Goal: Task Accomplishment & Management: Use online tool/utility

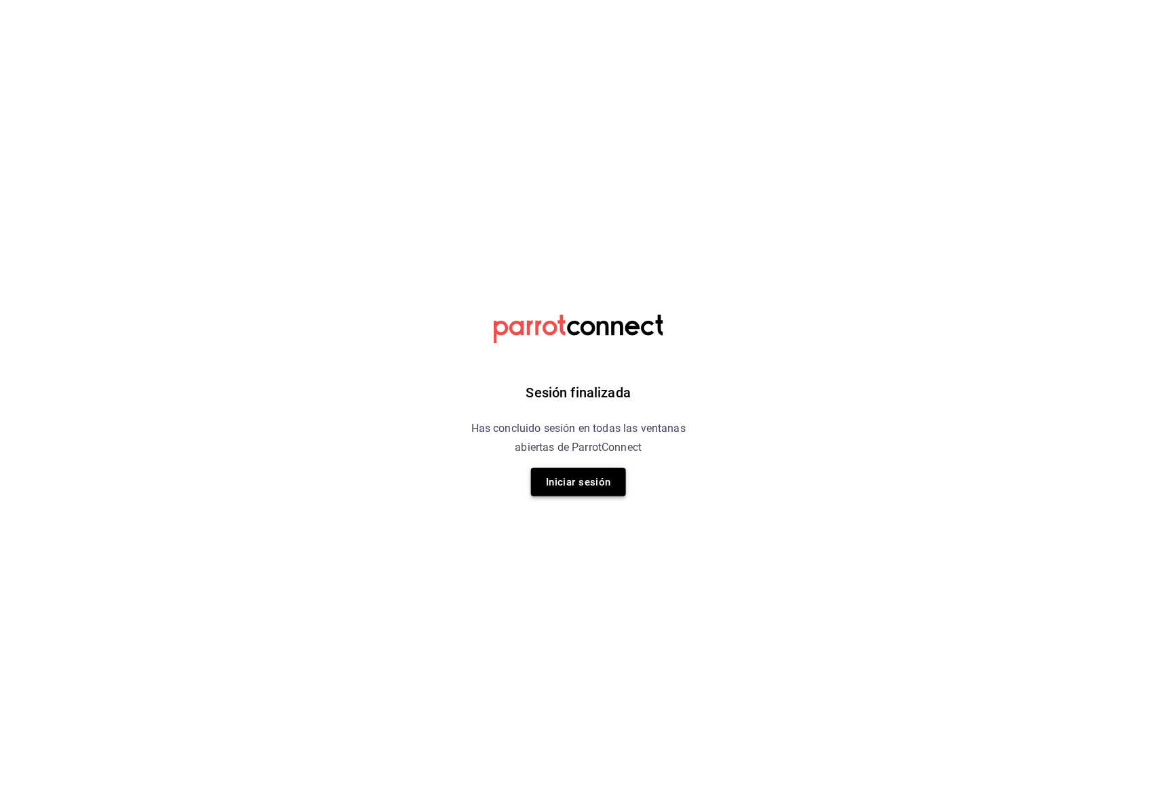
click at [595, 473] on button "Iniciar sesión" at bounding box center [578, 482] width 95 height 28
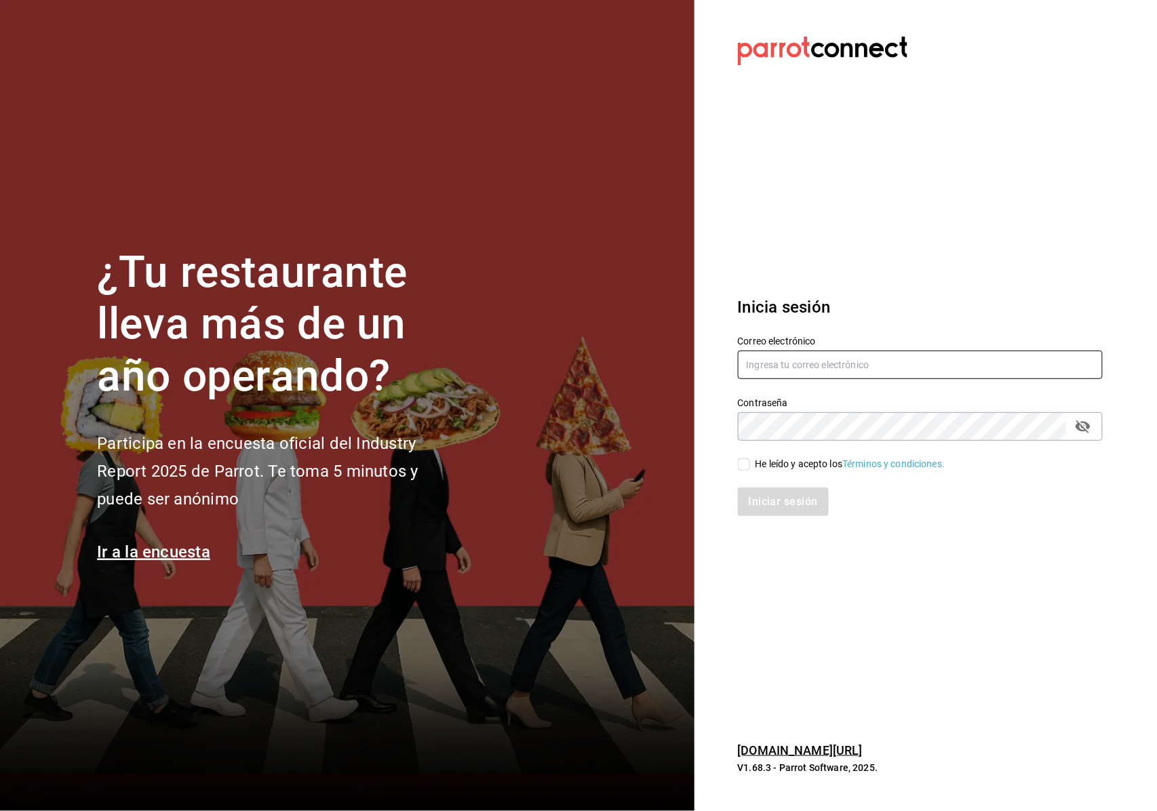
click at [788, 364] on input "text" at bounding box center [920, 365] width 365 height 28
type input "F"
type input "facturacion@beefcapital.com"
click at [739, 469] on input "He leído y acepto los Términos y condiciones." at bounding box center [744, 465] width 12 height 12
checkbox input "true"
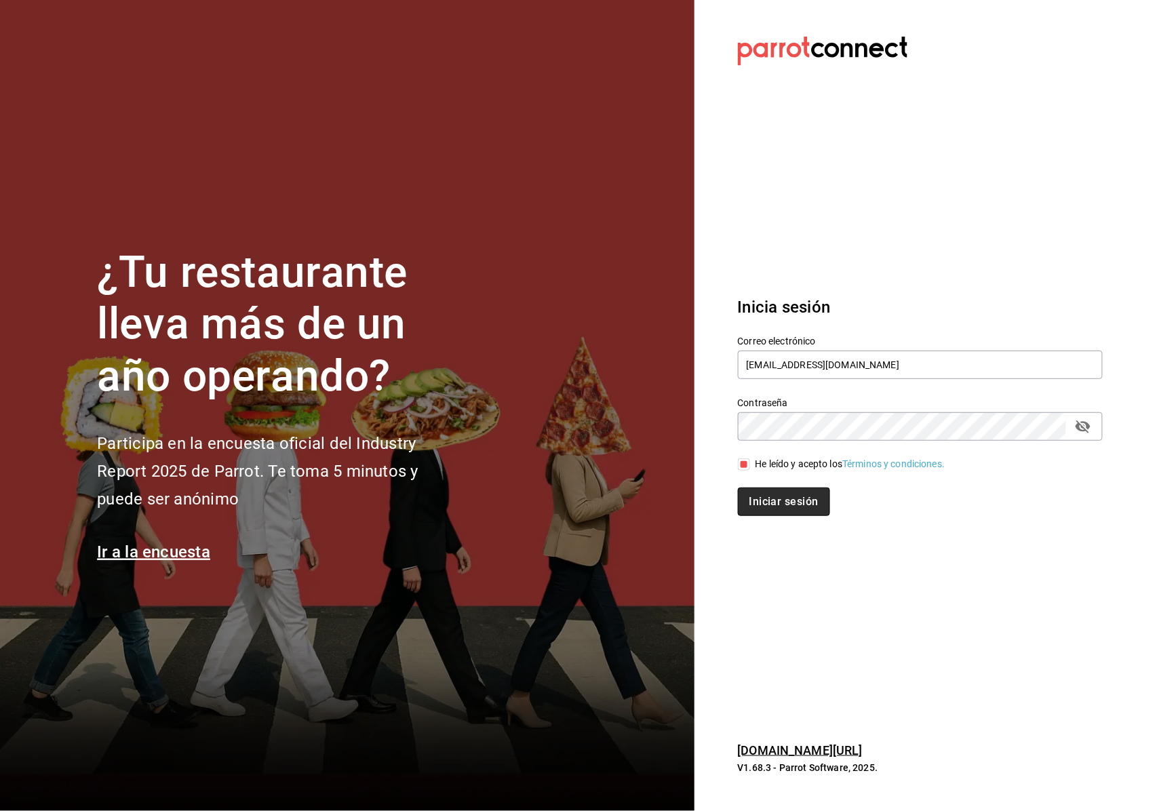
click at [760, 498] on button "Iniciar sesión" at bounding box center [784, 502] width 92 height 28
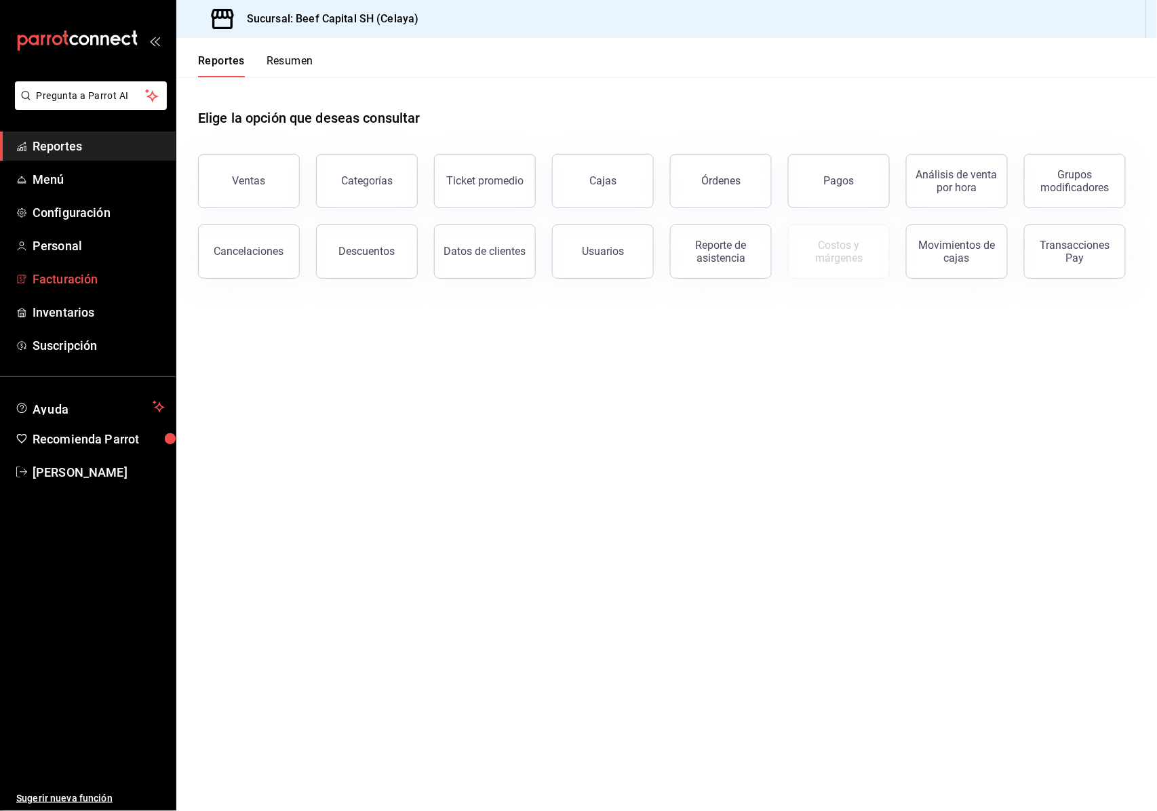
click at [87, 280] on span "Facturación" at bounding box center [99, 279] width 132 height 18
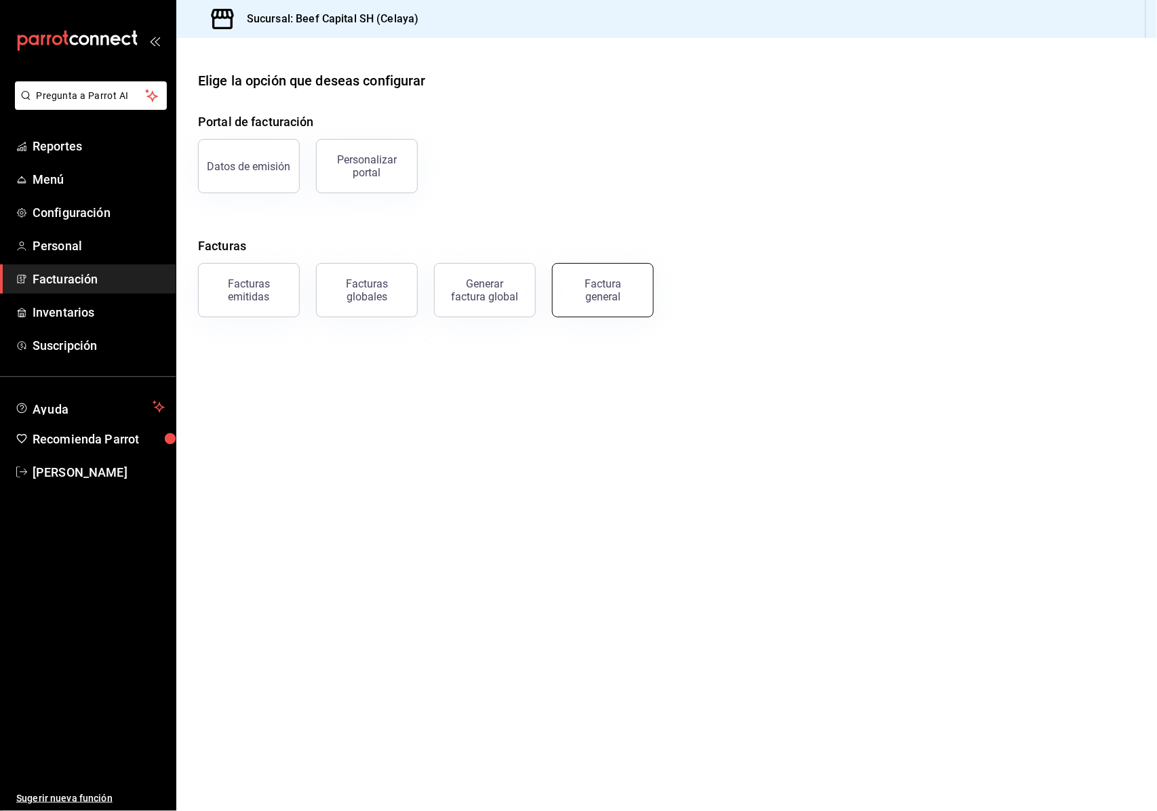
click at [615, 288] on div "Factura general" at bounding box center [603, 290] width 68 height 26
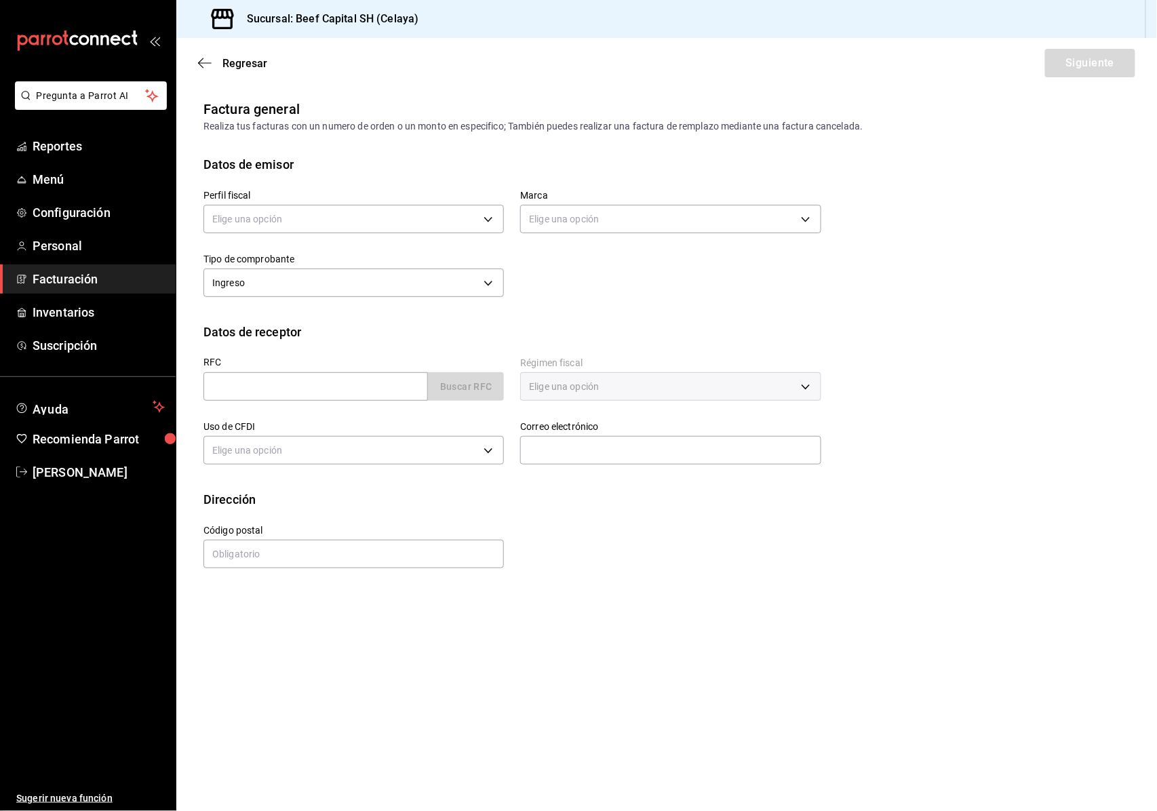
click at [293, 204] on div "Elige una opción" at bounding box center [354, 217] width 301 height 36
click at [296, 224] on body "Pregunta a Parrot AI Reportes Menú Configuración Personal Facturación Inventari…" at bounding box center [578, 405] width 1157 height 811
click at [347, 296] on li "3 DE SEIS" at bounding box center [354, 287] width 300 height 25
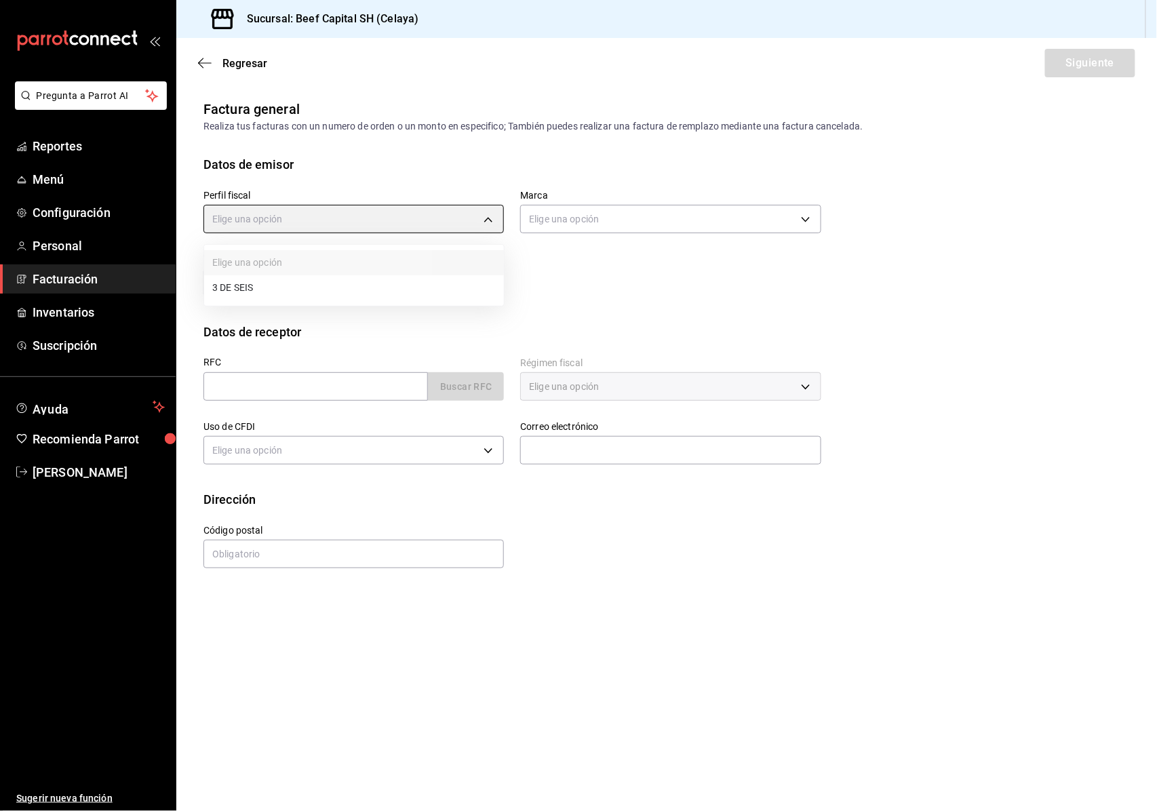
type input "6daeb321-97cf-4052-8288-c01cdf1e5db9"
type input "e3bbe20f-edfc-40c7-bd32-db162cca2159"
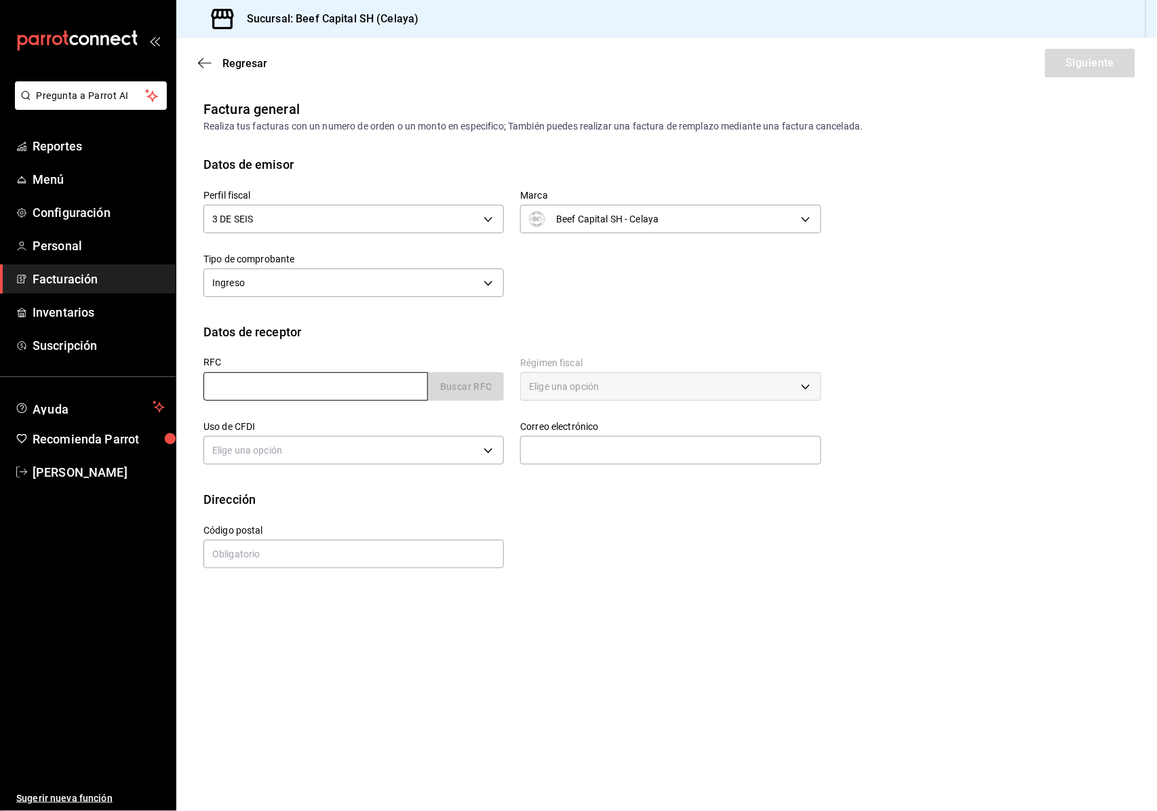
click at [315, 394] on input "text" at bounding box center [316, 386] width 225 height 28
paste input "EAM120208BS5"
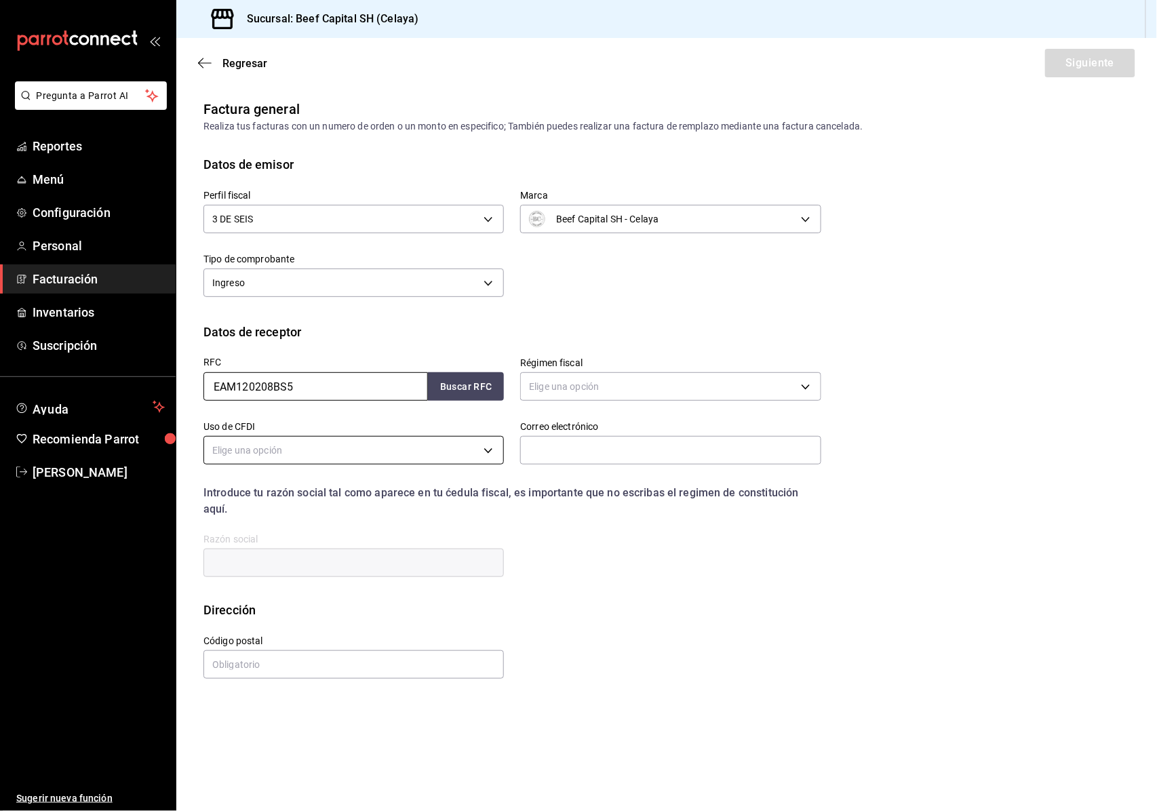
type input "EAM120208BS5"
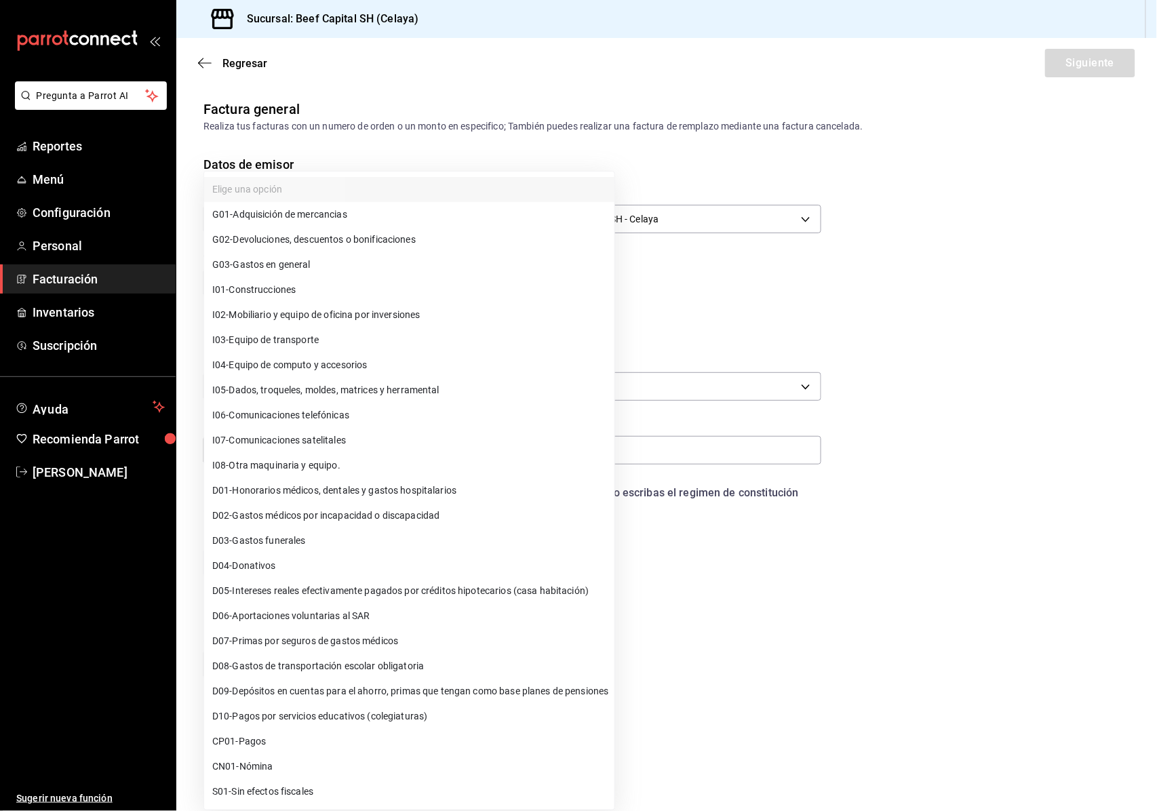
click at [379, 448] on body "Pregunta a Parrot AI Reportes Menú Configuración Personal Facturación Inventari…" at bounding box center [578, 405] width 1157 height 811
click at [743, 379] on div at bounding box center [578, 405] width 1157 height 811
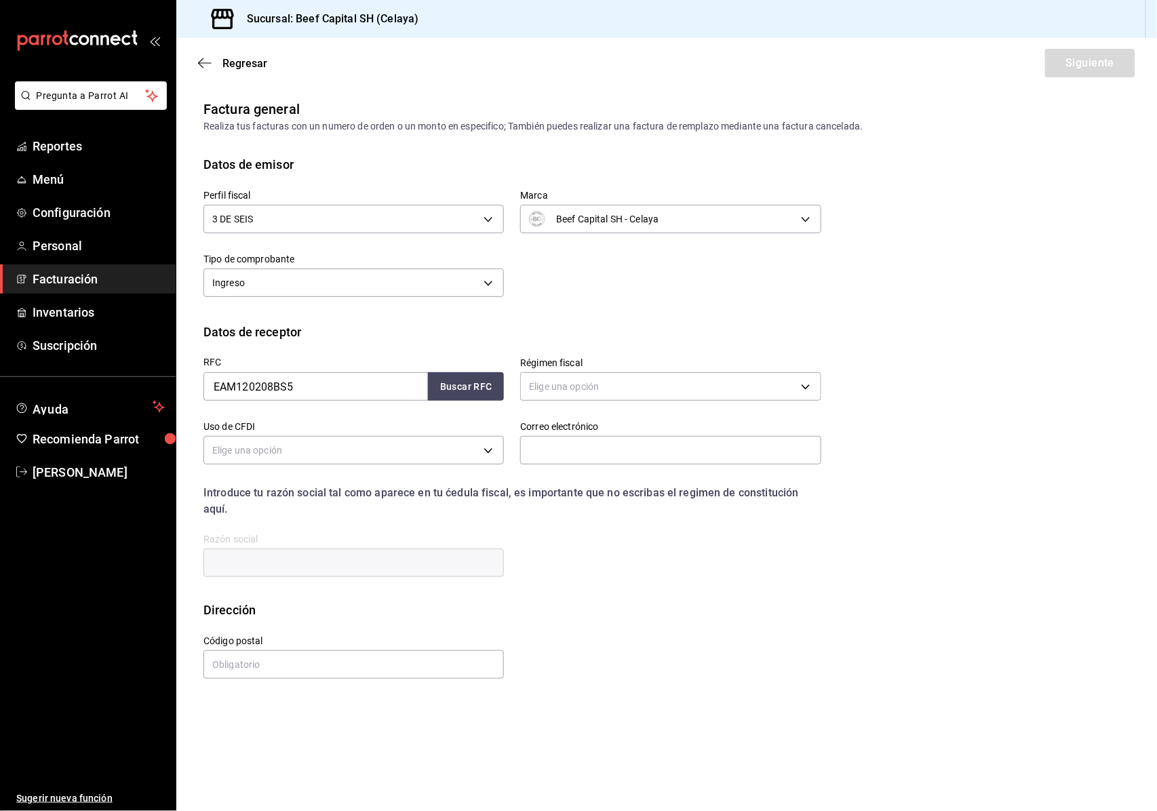
click at [743, 379] on div "Elige una opción G01 - Adquisición de mercancias G02 - Devoluciones, descuentos…" at bounding box center [578, 405] width 1157 height 811
click at [707, 391] on body "Pregunta a Parrot AI Reportes Menú Configuración Personal Facturación Inventari…" at bounding box center [578, 405] width 1157 height 811
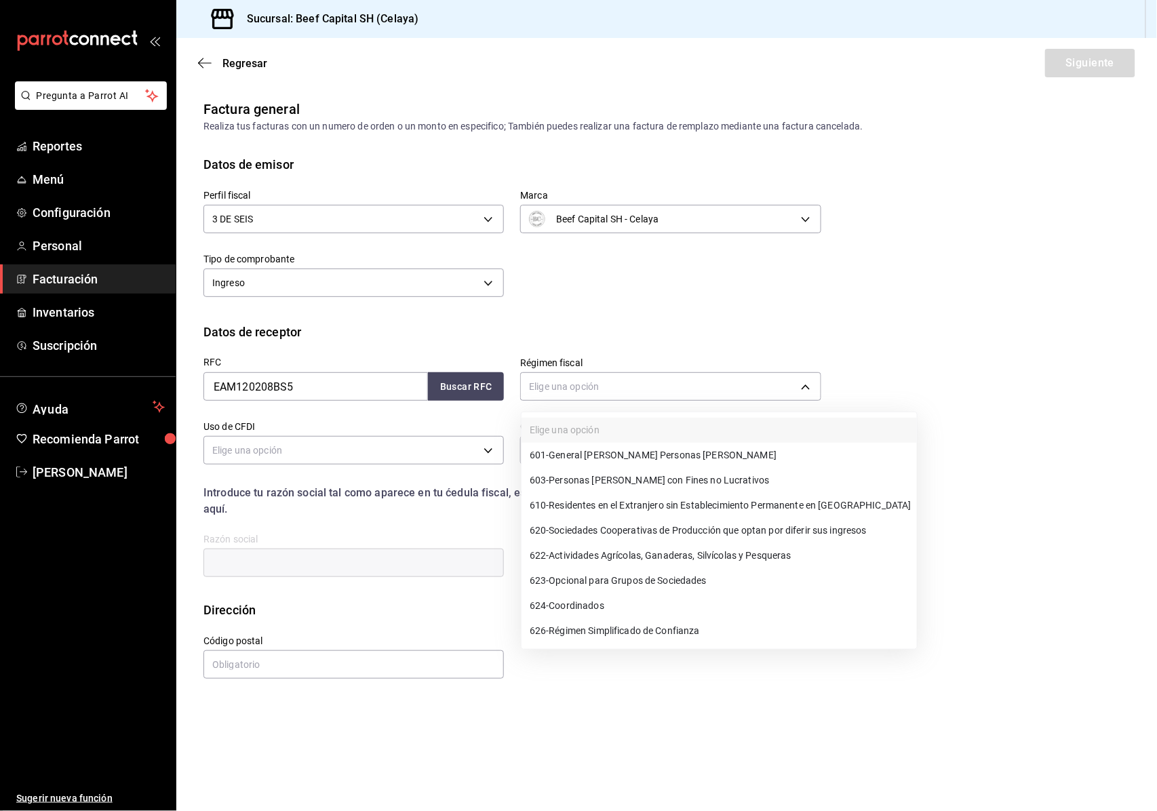
click at [684, 450] on span "601 - General [PERSON_NAME] Personas [PERSON_NAME]" at bounding box center [653, 455] width 247 height 14
type input "601"
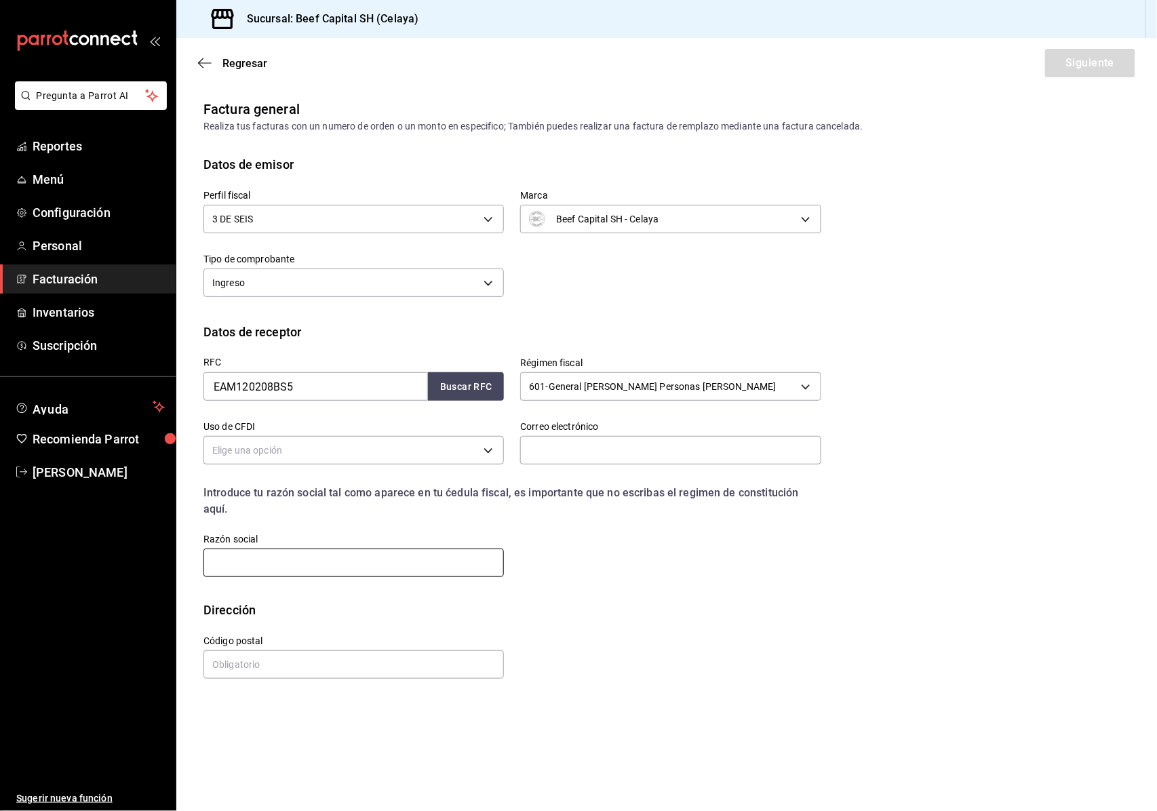
drag, startPoint x: 294, startPoint y: 445, endPoint x: 263, endPoint y: 555, distance: 114.2
click at [263, 555] on input "text" at bounding box center [354, 563] width 301 height 28
paste input "EDIFICACIONES AMISTAD [GEOGRAPHIC_DATA]"
type input "EDIFICACIONES AMISTAD [GEOGRAPHIC_DATA]"
click at [492, 443] on body "Pregunta a Parrot AI Reportes Menú Configuración Personal Facturación Inventari…" at bounding box center [578, 405] width 1157 height 811
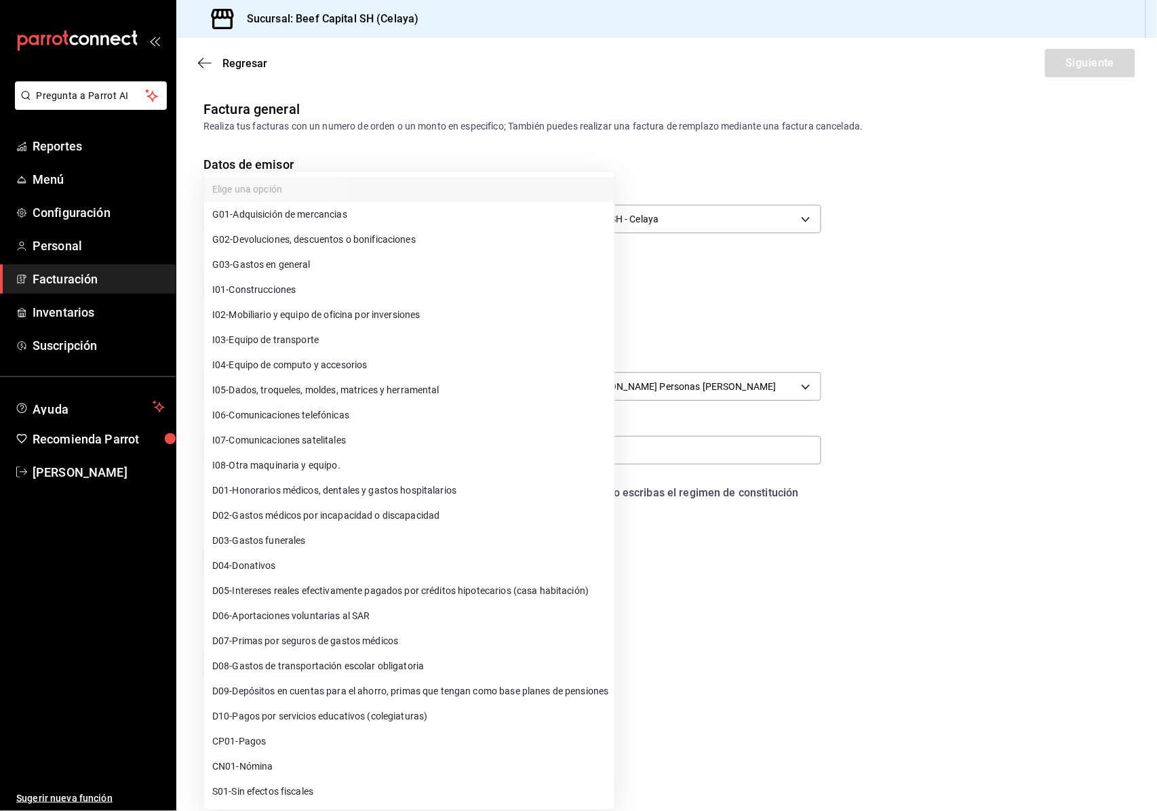
click at [319, 261] on li "G03 - Gastos en general" at bounding box center [409, 264] width 410 height 25
type input "G03"
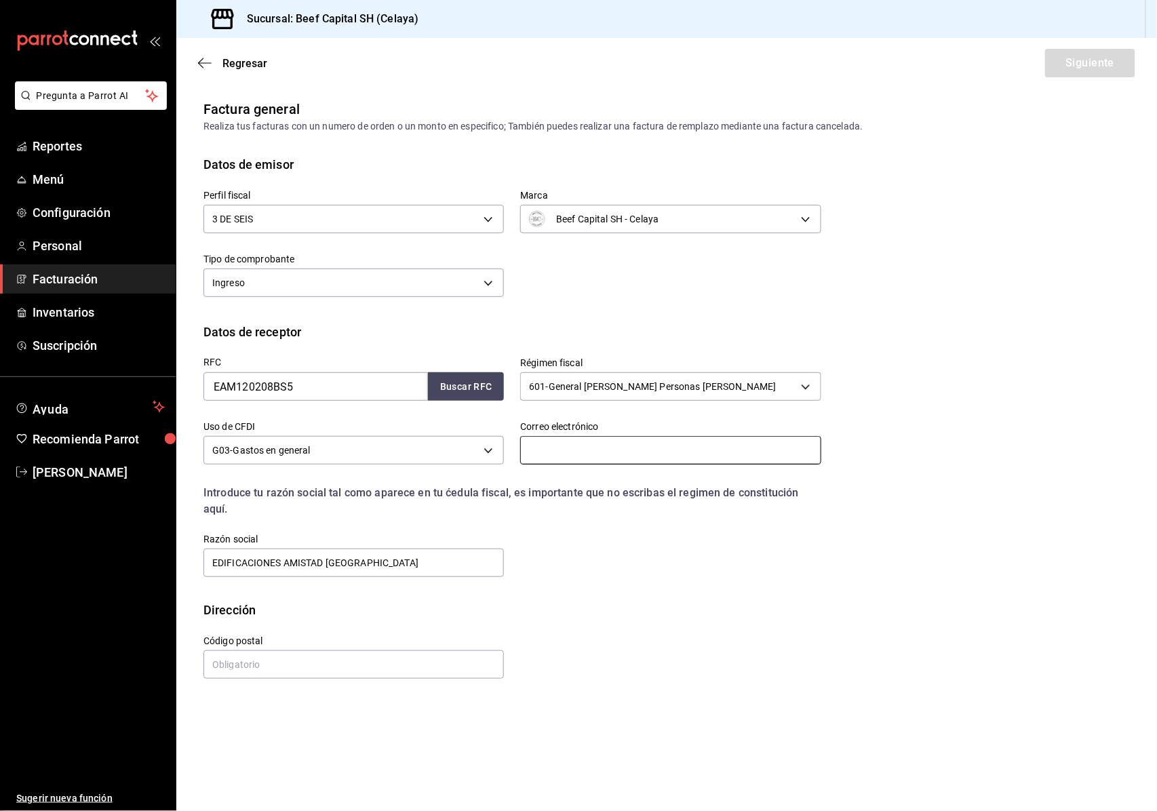
paste input "[EMAIL_ADDRESS][DOMAIN_NAME]"
type input "[EMAIL_ADDRESS][DOMAIN_NAME]"
click at [339, 668] on input "text" at bounding box center [354, 665] width 301 height 28
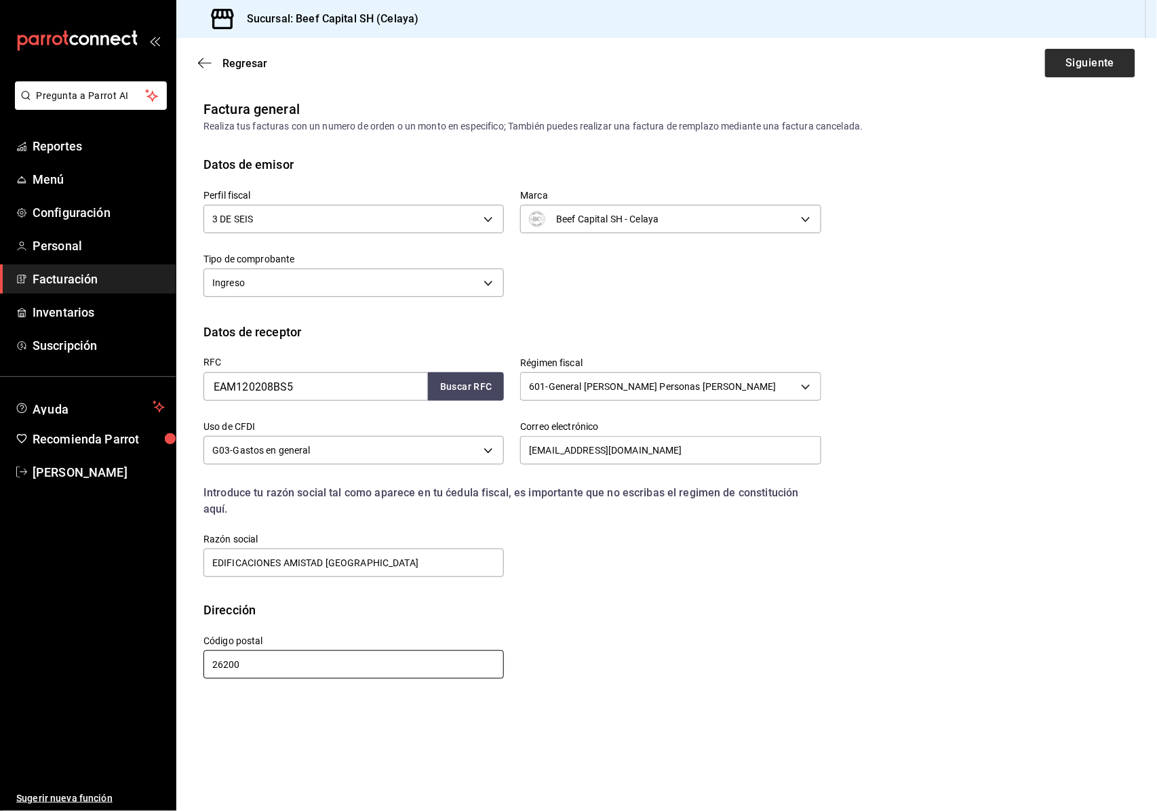
type input "26200"
click at [1056, 62] on button "Siguiente" at bounding box center [1090, 63] width 90 height 28
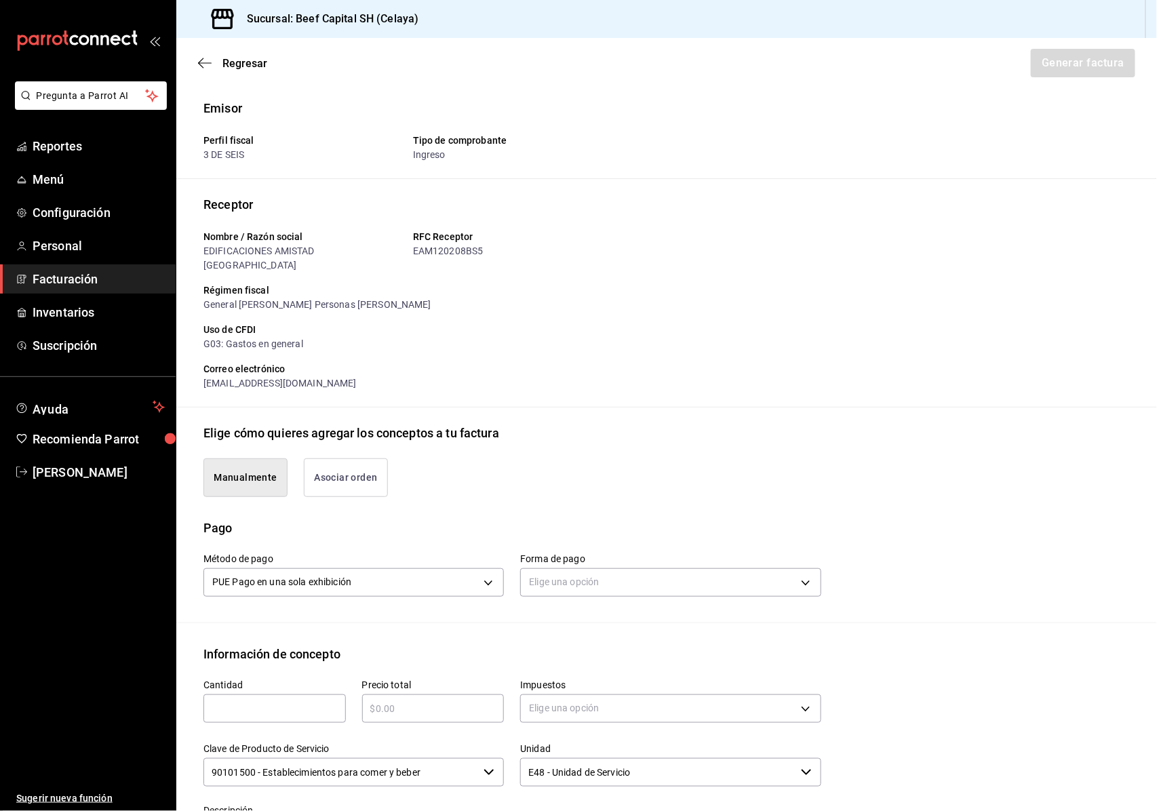
scroll to position [253, 0]
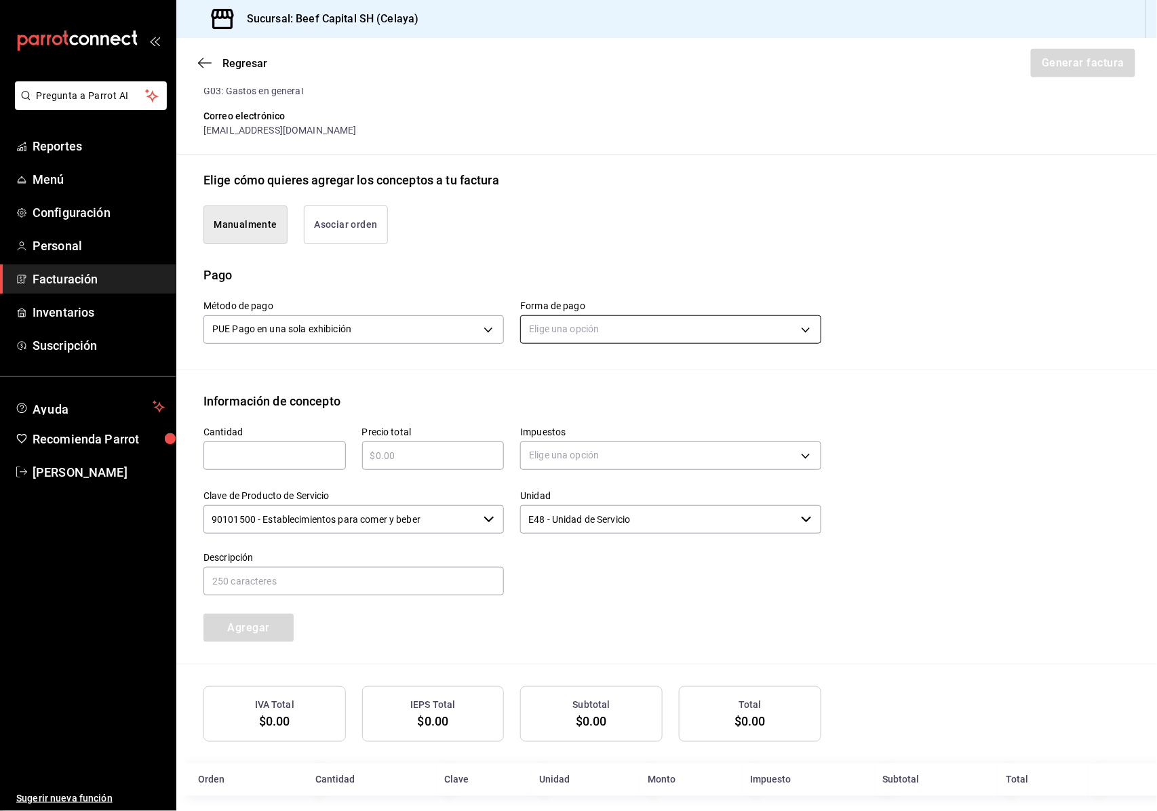
click at [598, 317] on body "Pregunta a Parrot AI Reportes Menú Configuración Personal Facturación Inventari…" at bounding box center [578, 405] width 1157 height 811
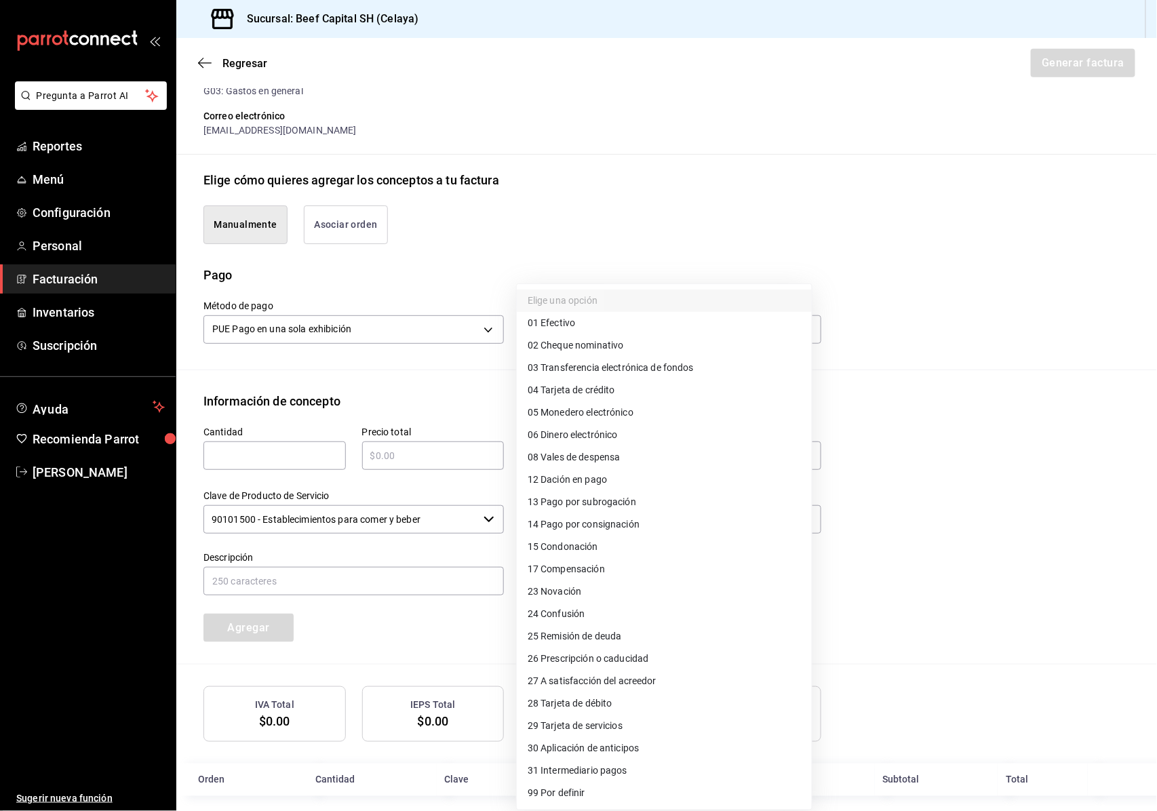
click at [579, 387] on span "04 Tarjeta de crédito" at bounding box center [572, 390] width 88 height 14
type input "04"
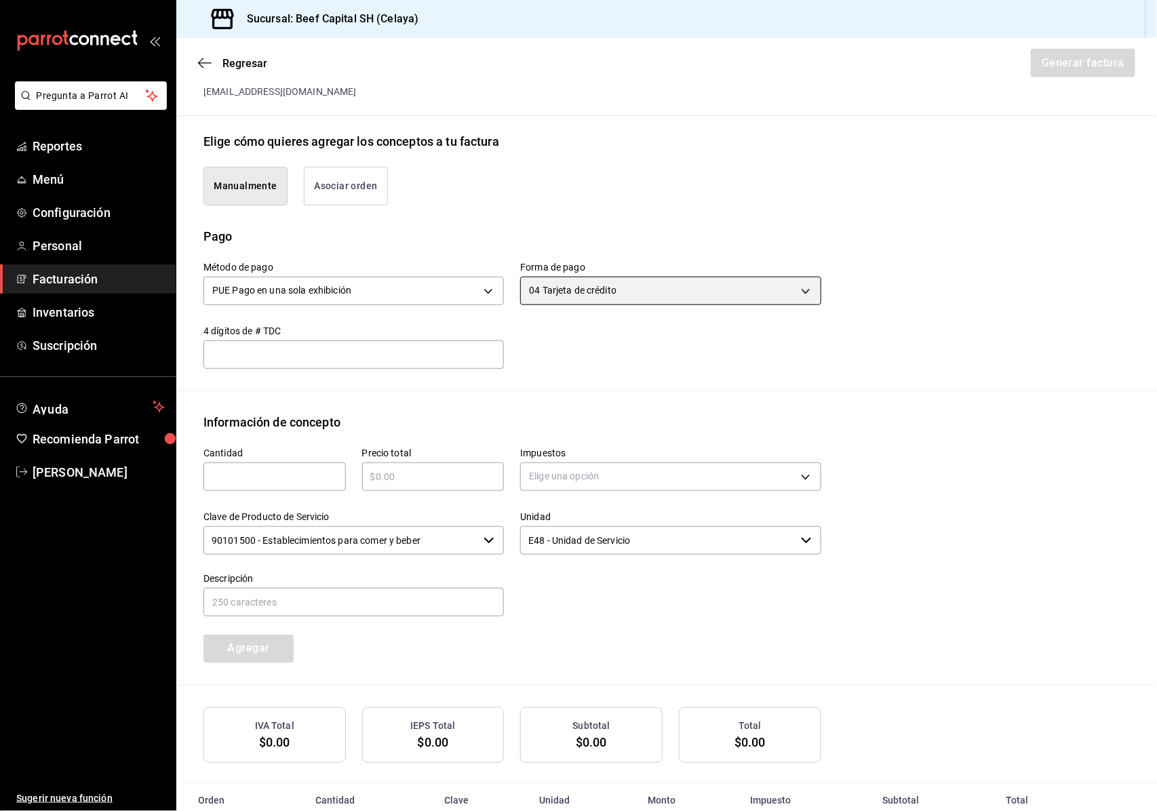
scroll to position [313, 0]
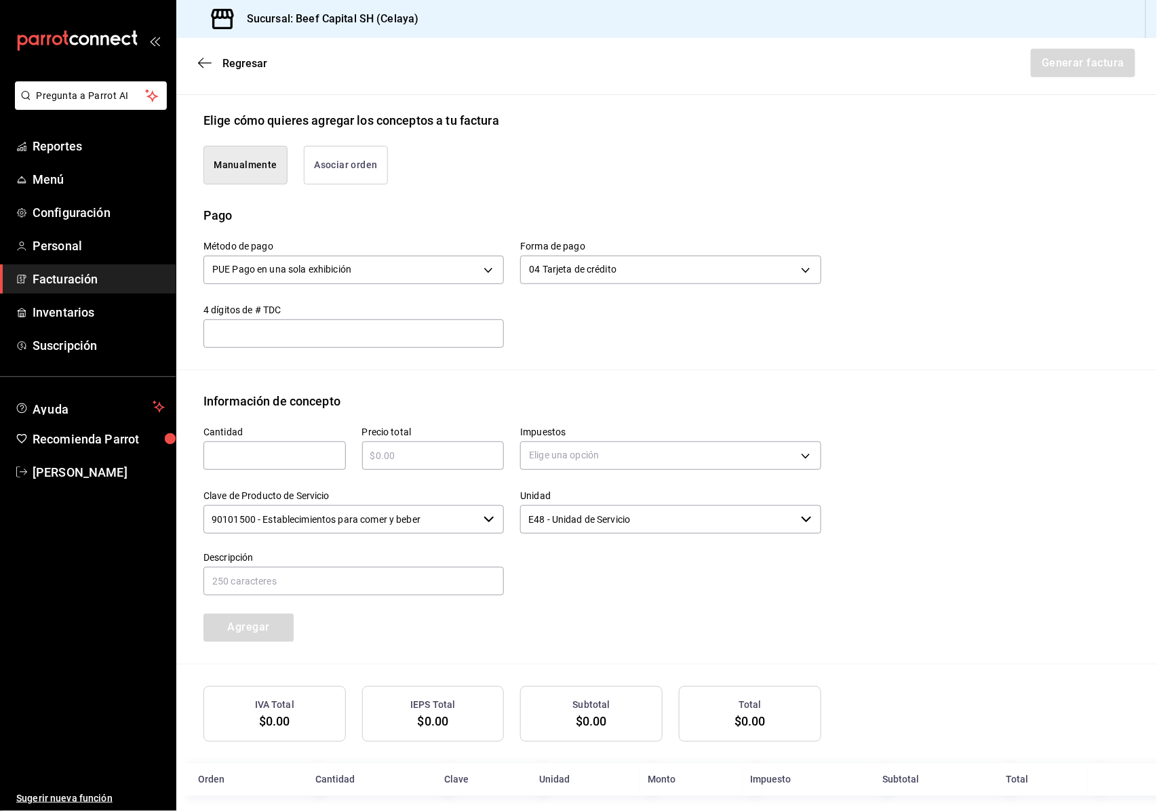
click at [252, 448] on input "text" at bounding box center [275, 456] width 142 height 16
type input "1"
click at [411, 450] on div "​" at bounding box center [433, 456] width 142 height 28
type input "$6306"
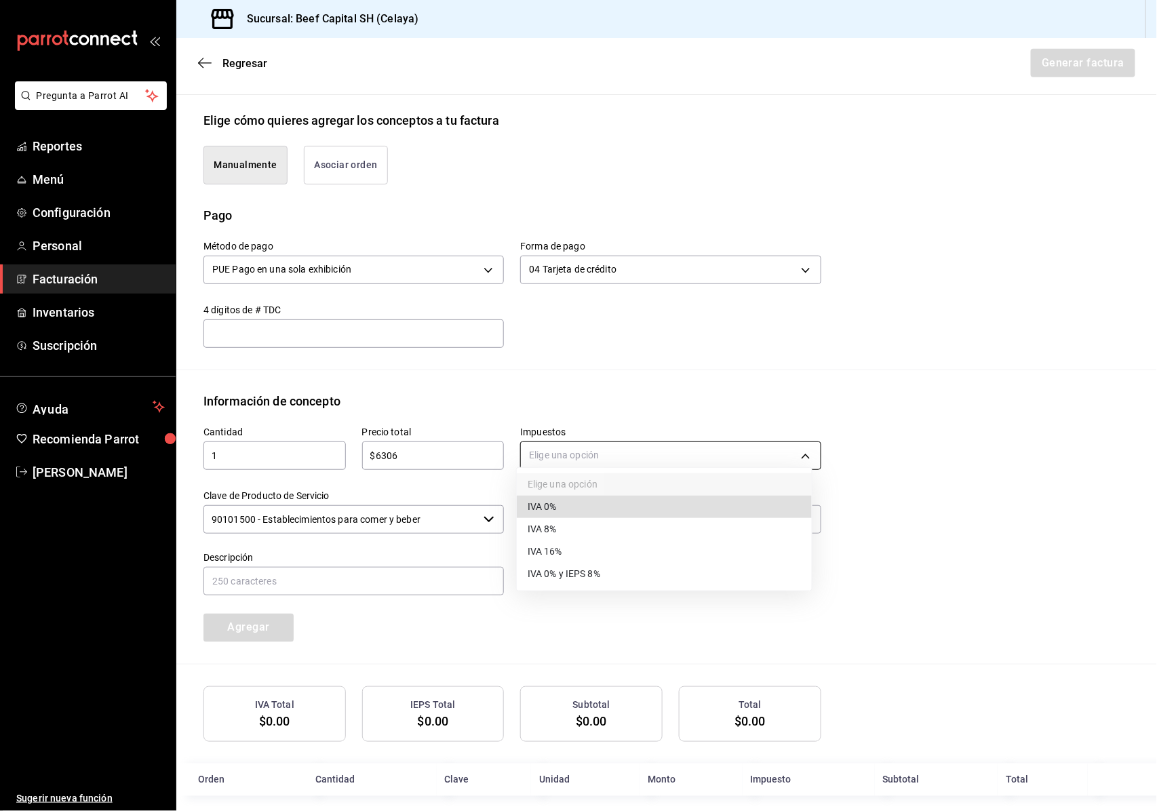
click at [663, 446] on body "Pregunta a Parrot AI Reportes Menú Configuración Personal Facturación Inventari…" at bounding box center [578, 405] width 1157 height 811
click at [592, 546] on li "IVA 16%" at bounding box center [664, 552] width 295 height 22
type input "IVA_16"
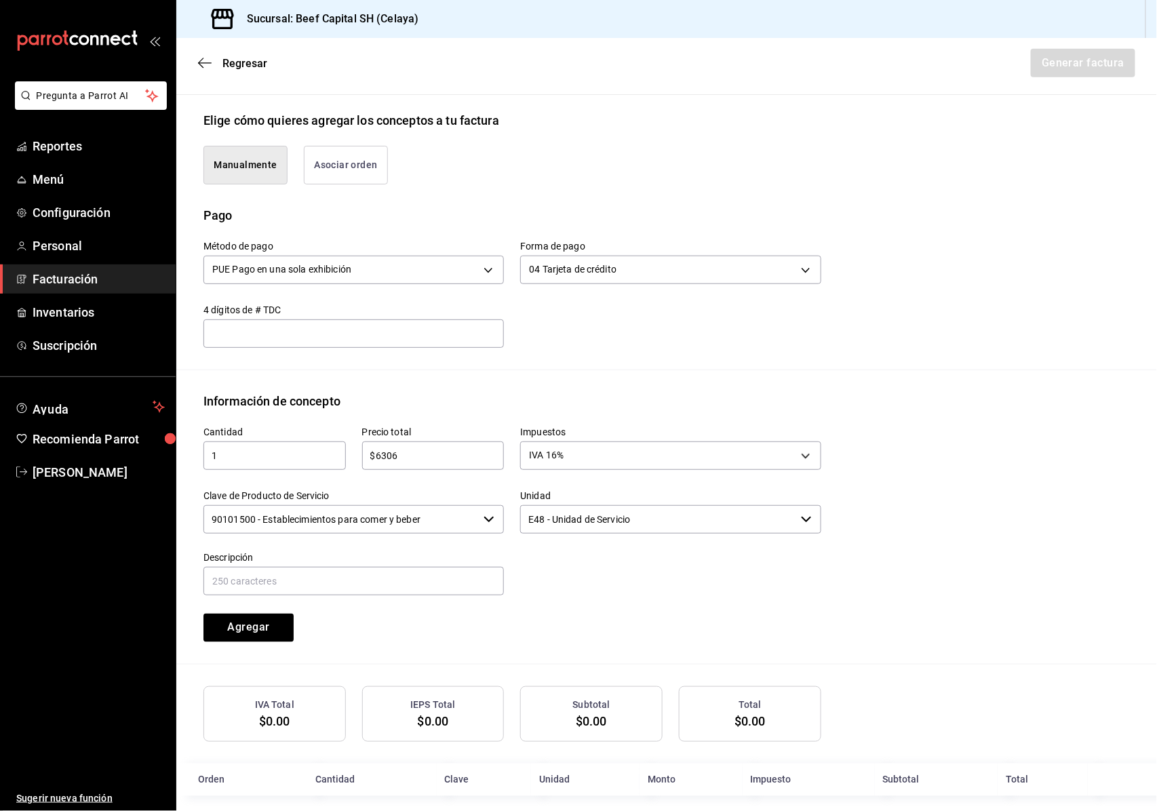
click at [423, 510] on input "90101500 - Establecimientos para comer y beber" at bounding box center [341, 519] width 275 height 28
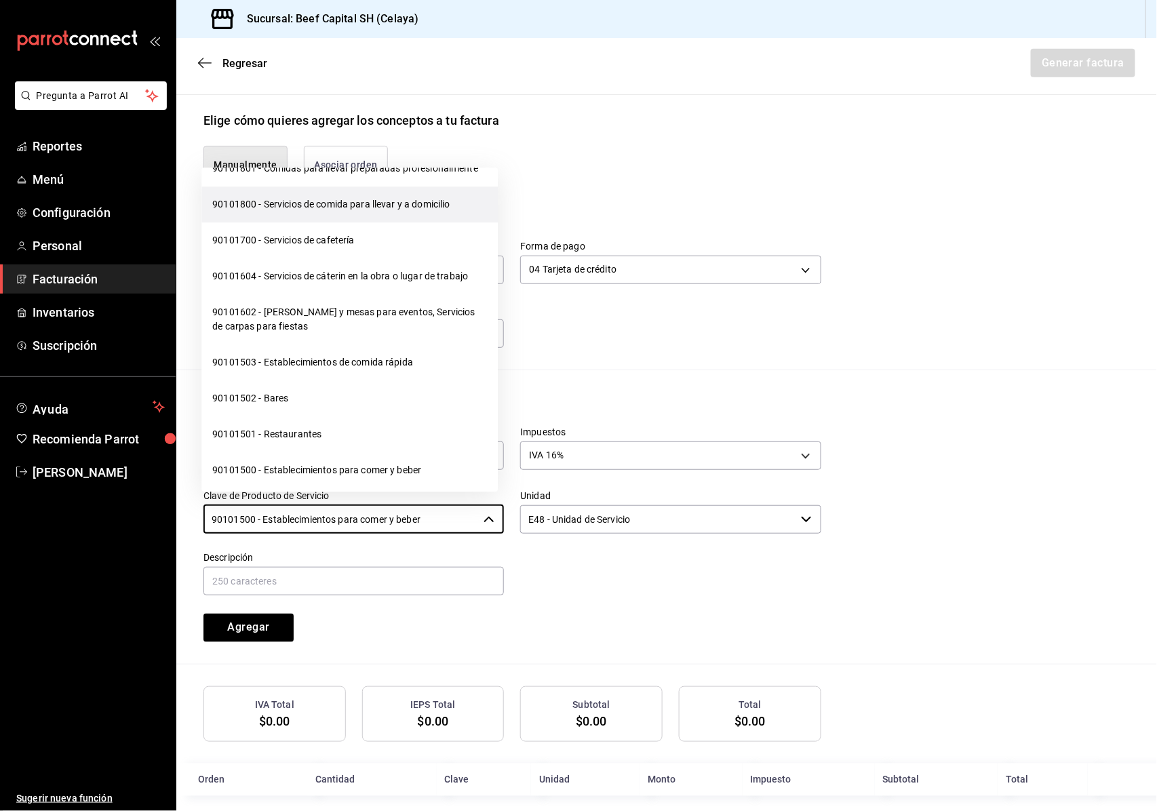
scroll to position [271, 0]
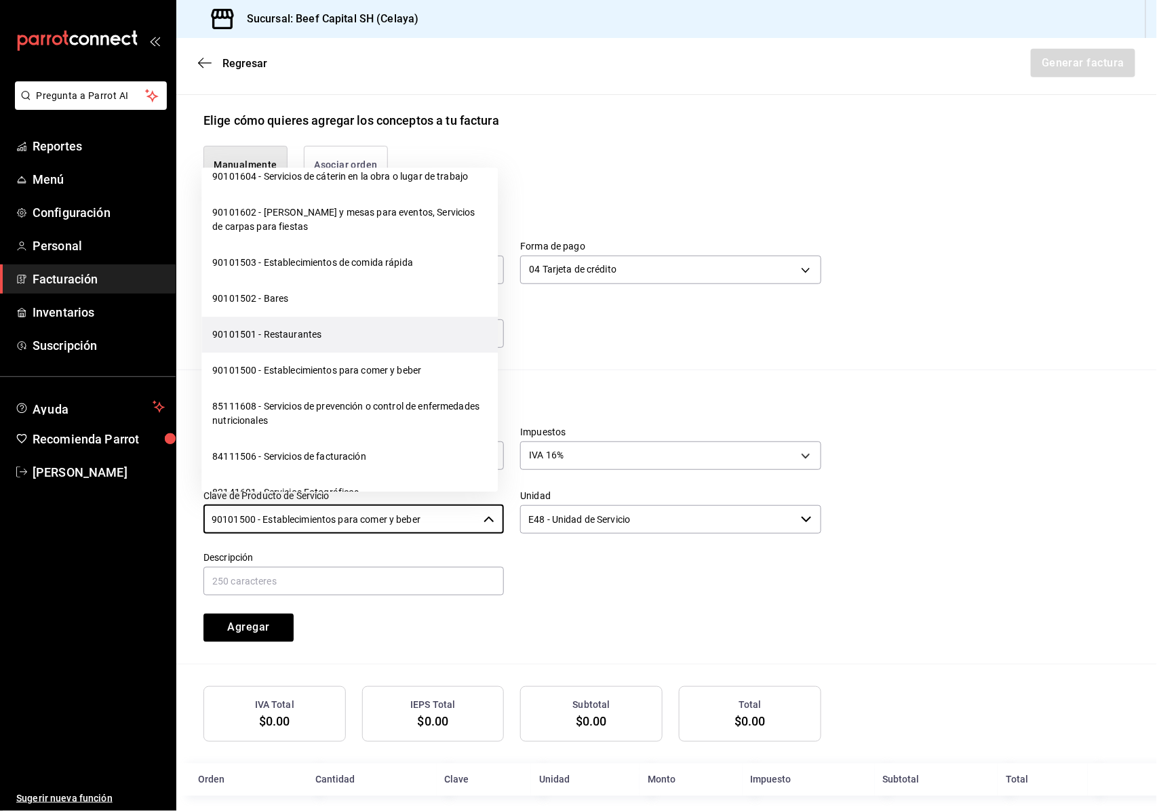
click at [331, 351] on li "90101501 - Restaurantes" at bounding box center [349, 335] width 296 height 36
type input "90101501 - Restaurantes"
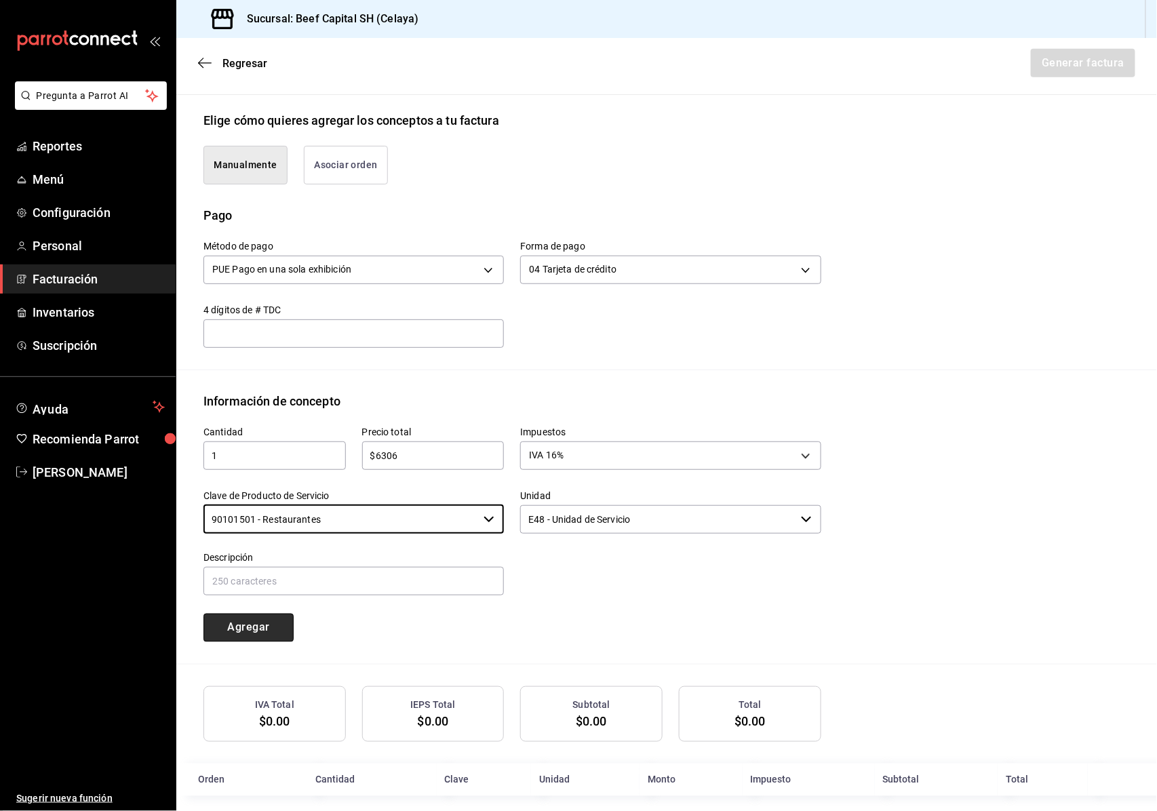
click at [239, 614] on button "Agregar" at bounding box center [249, 628] width 90 height 28
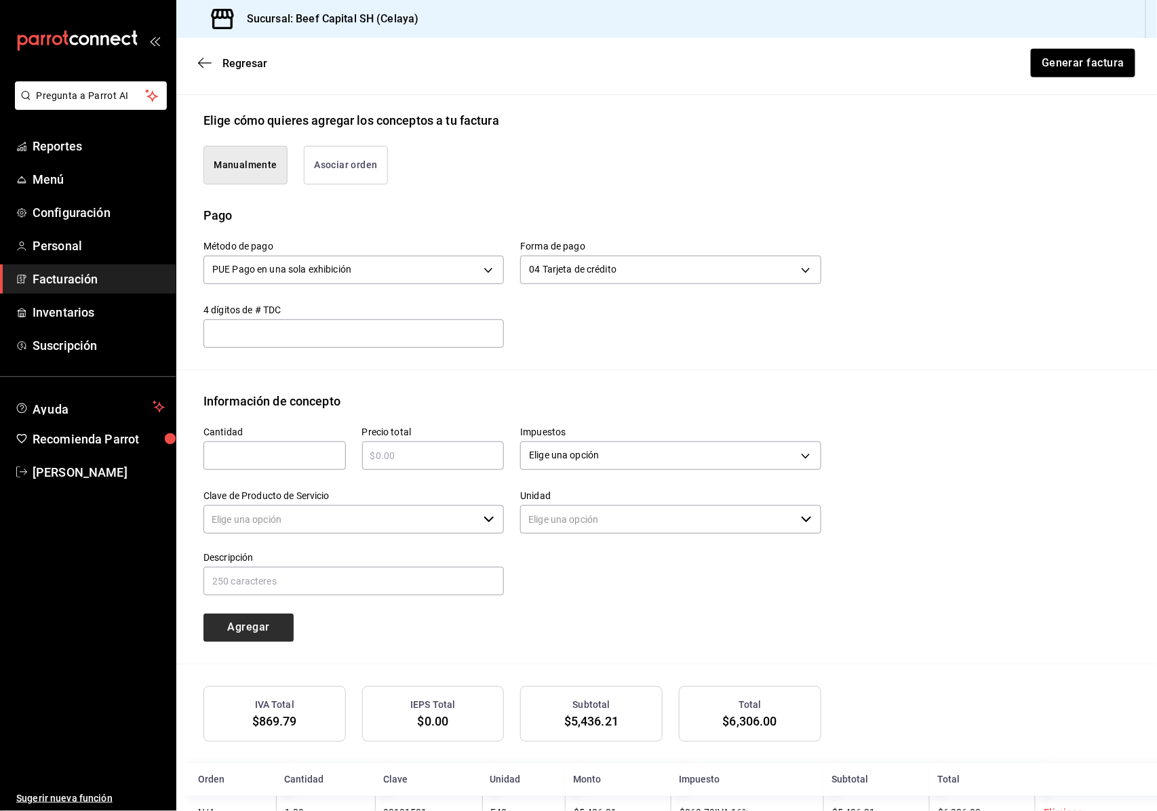
type input "90101500 - Establecimientos para comer y beber"
type input "E48 - Unidad de Servicio"
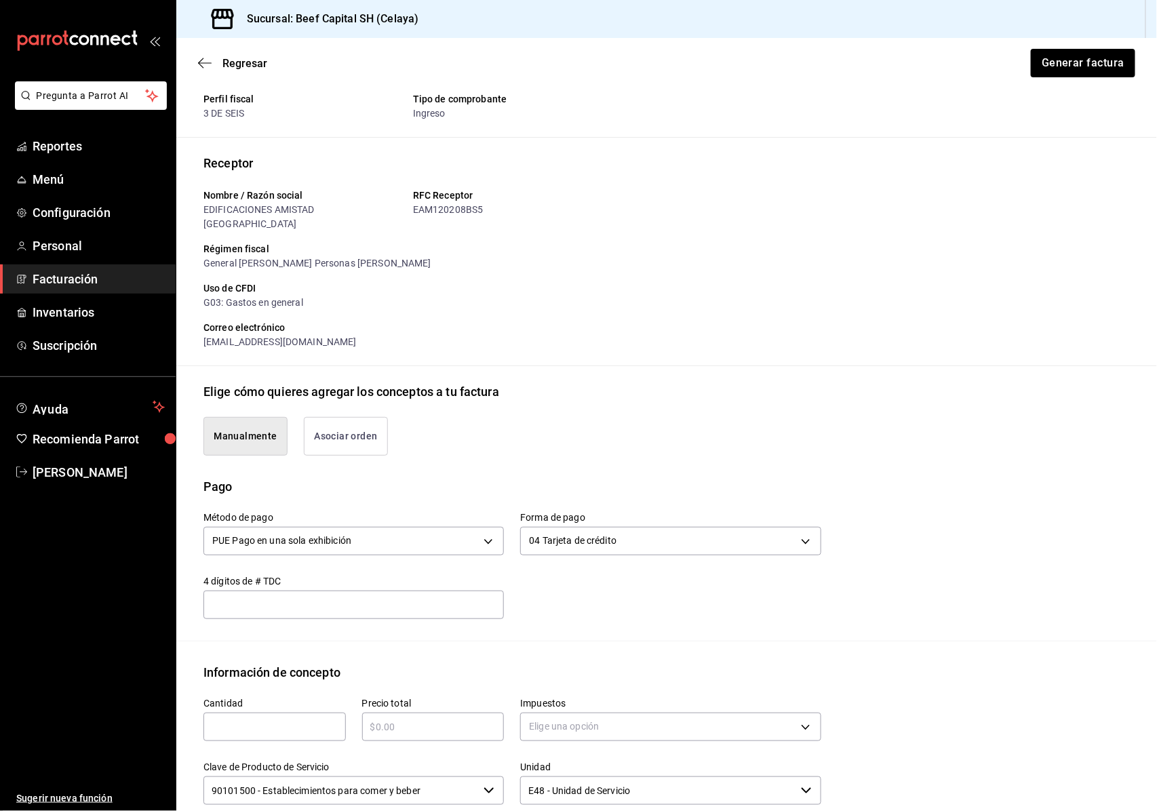
scroll to position [132, 0]
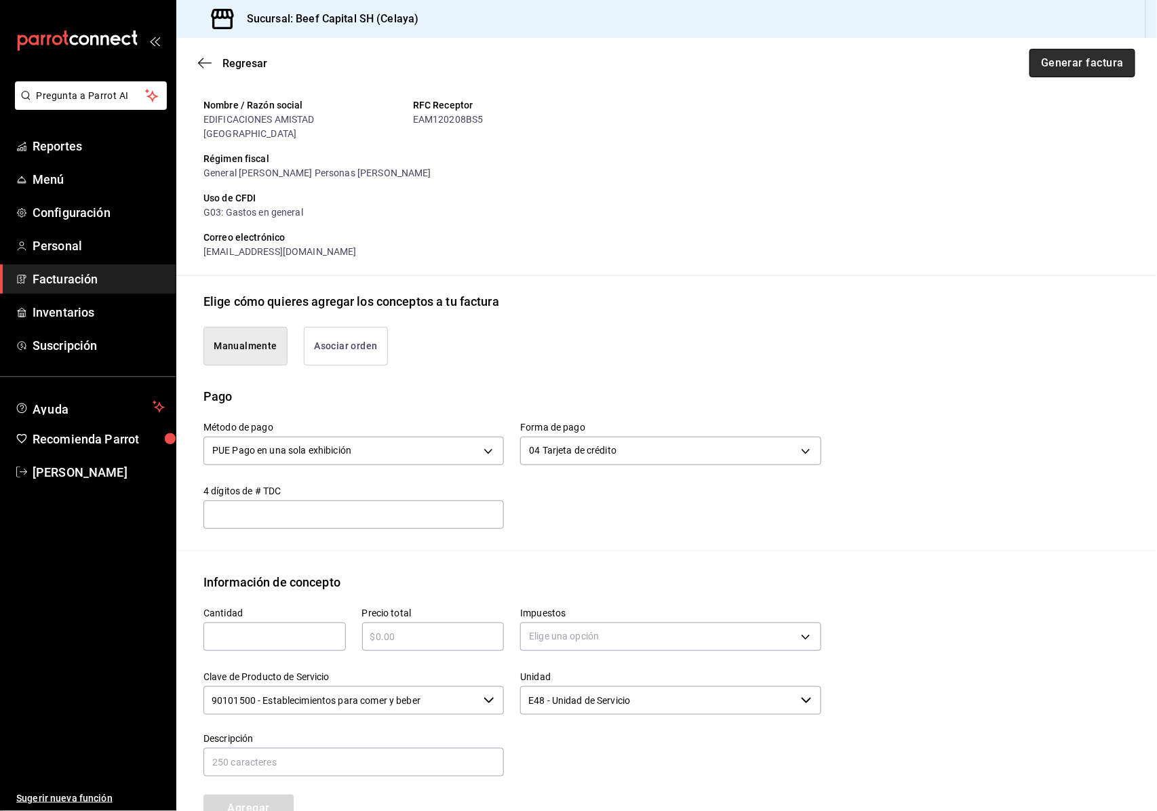
click at [1098, 60] on button "Generar factura" at bounding box center [1083, 63] width 106 height 28
